Goal: Register for event/course

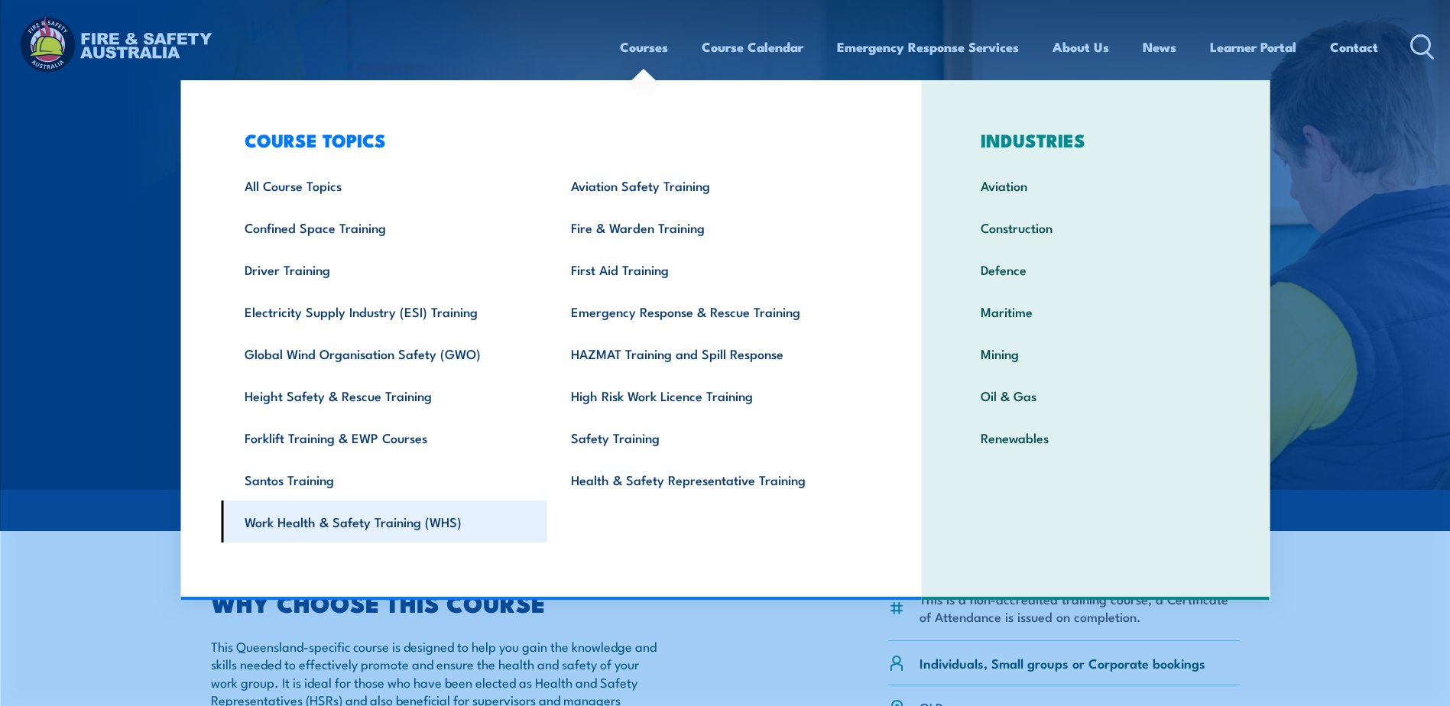
click at [426, 526] on link "Work Health & Safety Training (WHS)" at bounding box center [384, 522] width 326 height 42
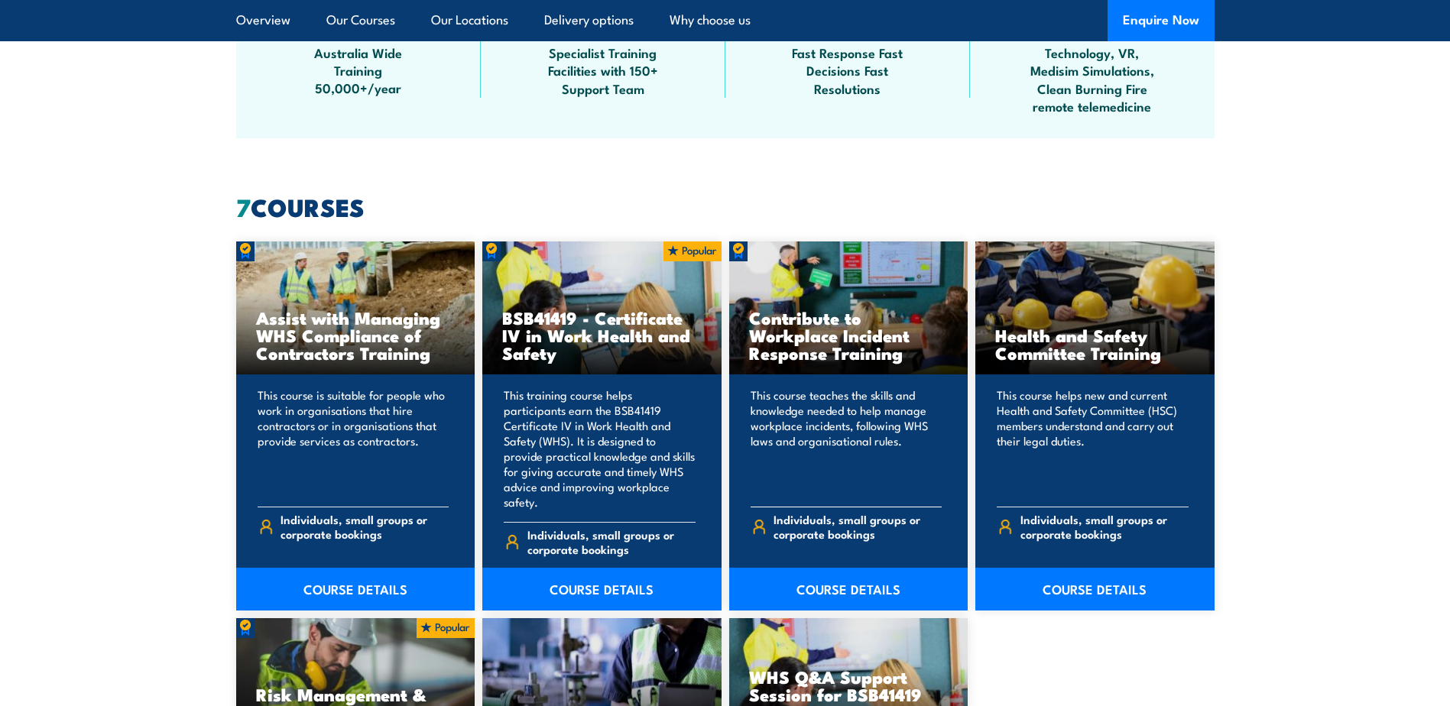
scroll to position [1070, 0]
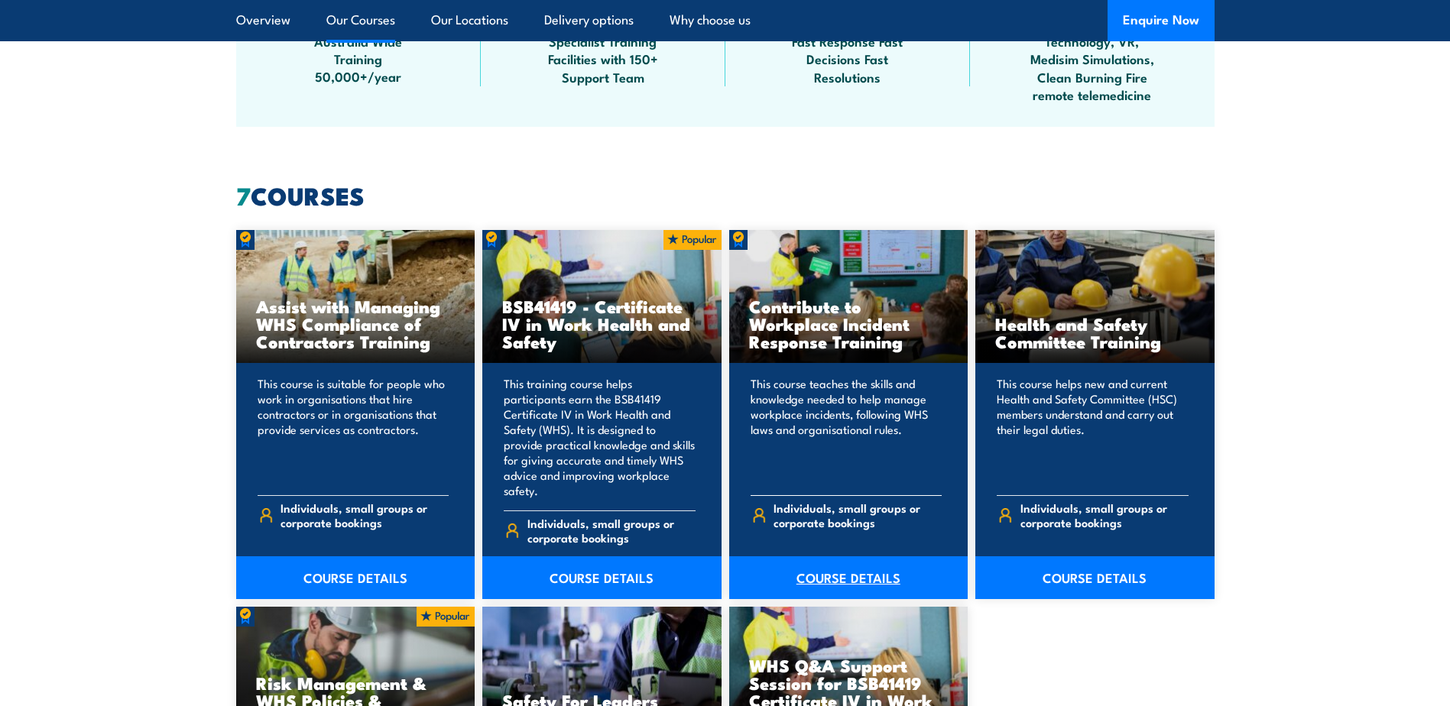
click at [828, 562] on link "COURSE DETAILS" at bounding box center [848, 577] width 239 height 43
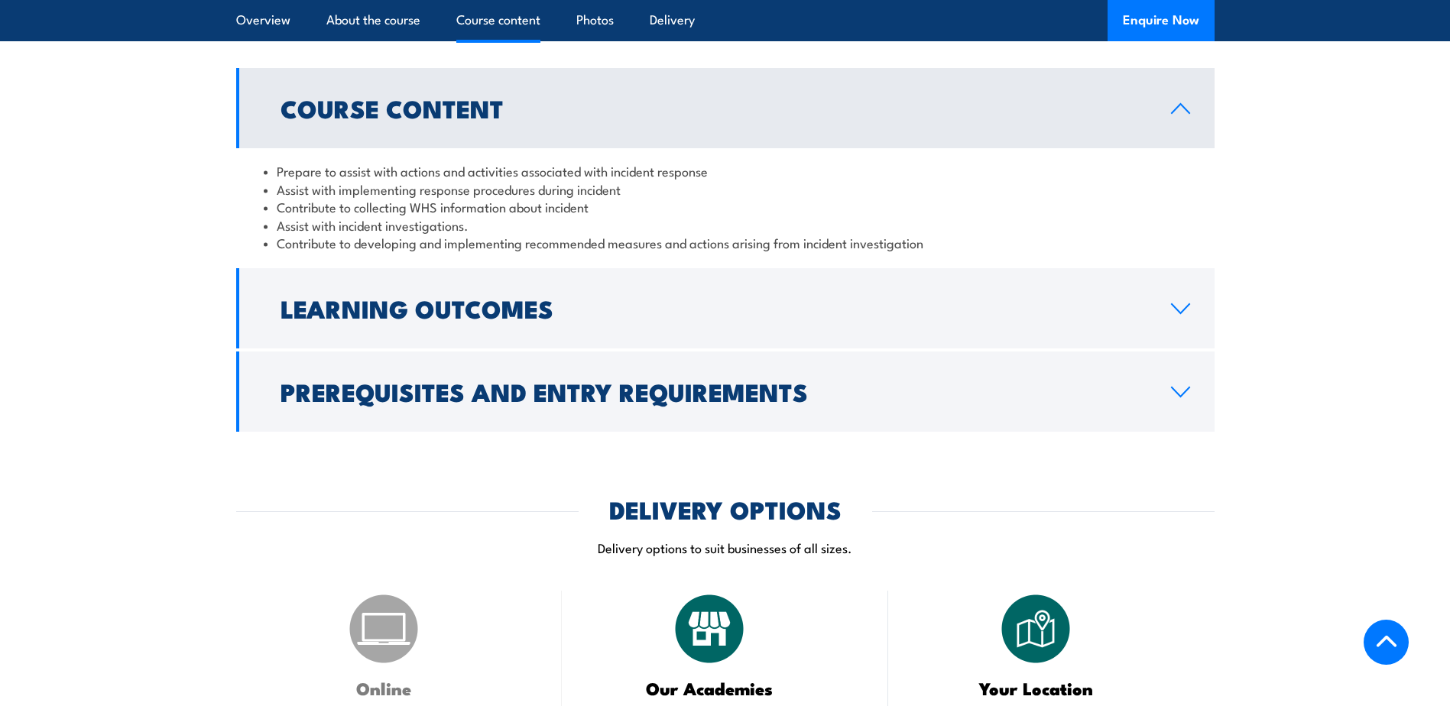
scroll to position [1223, 0]
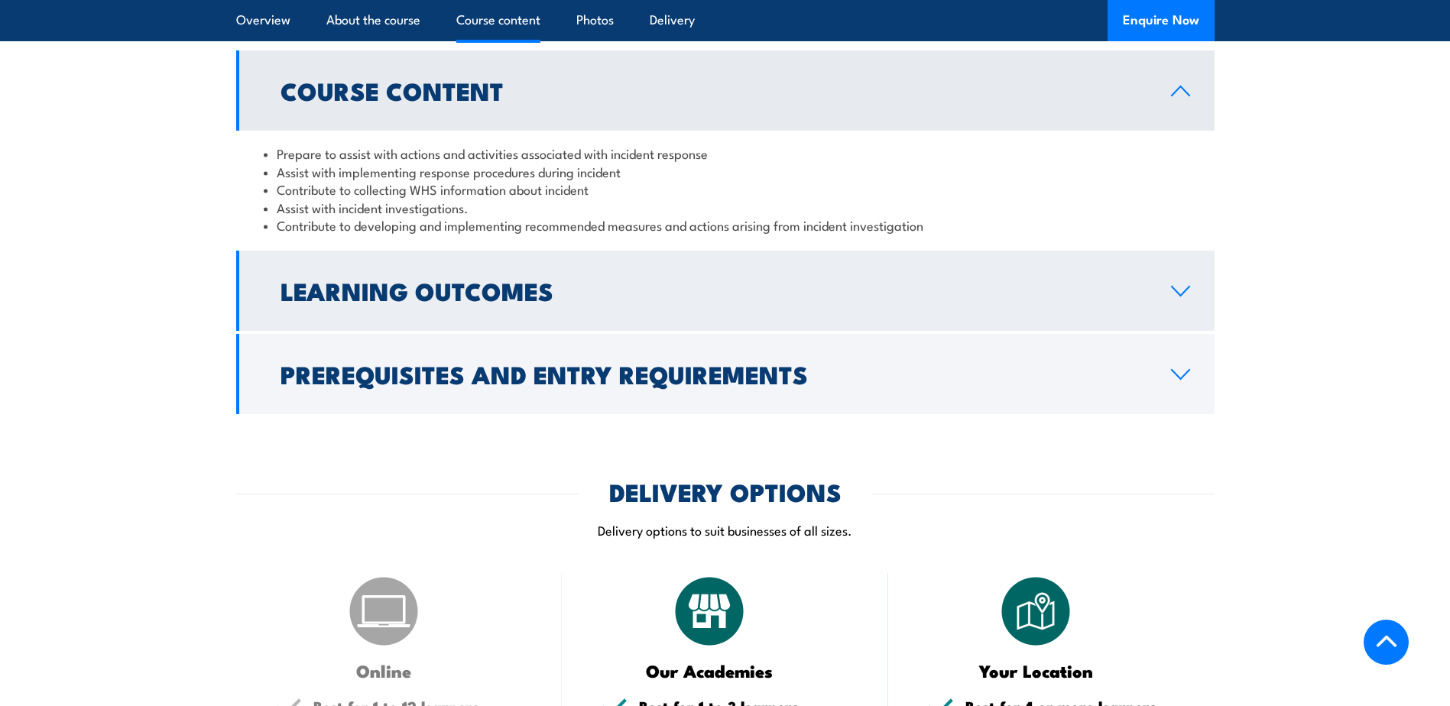
click at [1180, 296] on icon at bounding box center [1180, 291] width 18 height 9
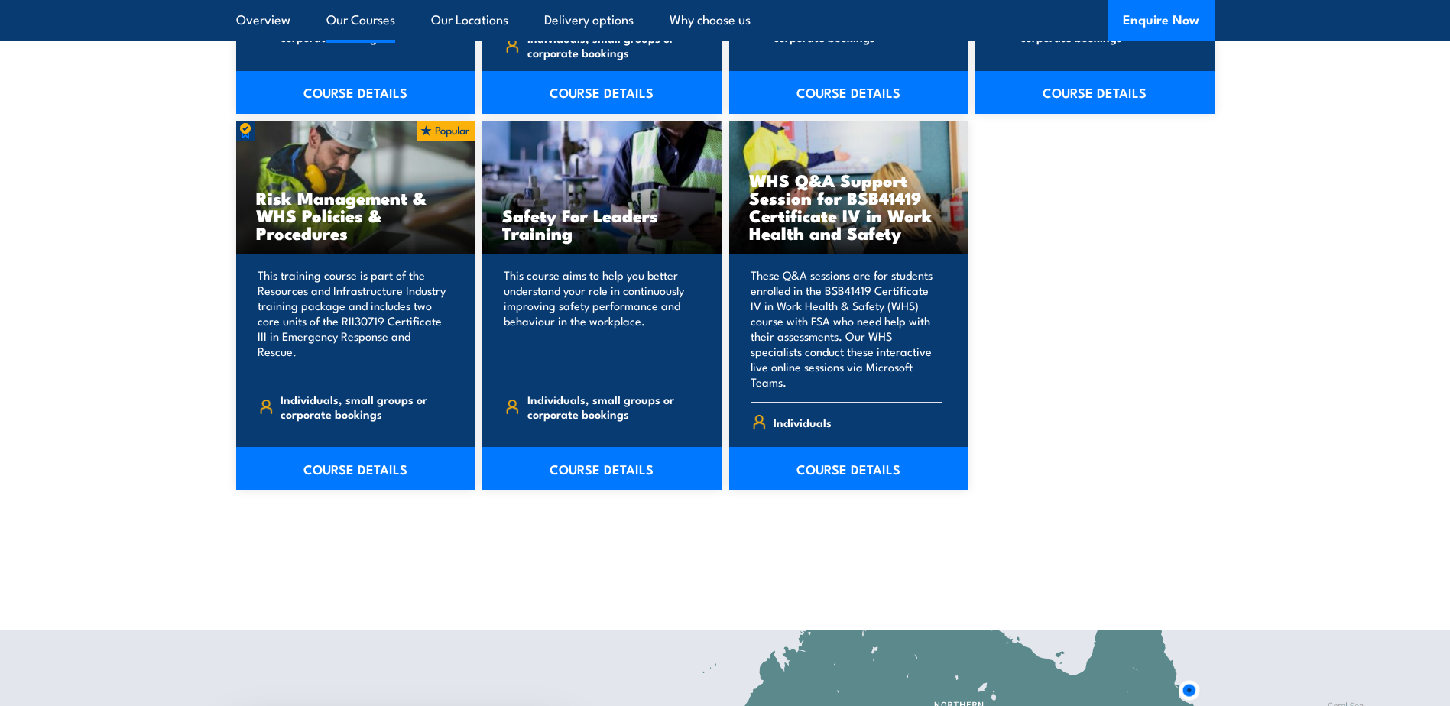
scroll to position [1528, 0]
